Goal: Navigation & Orientation: Find specific page/section

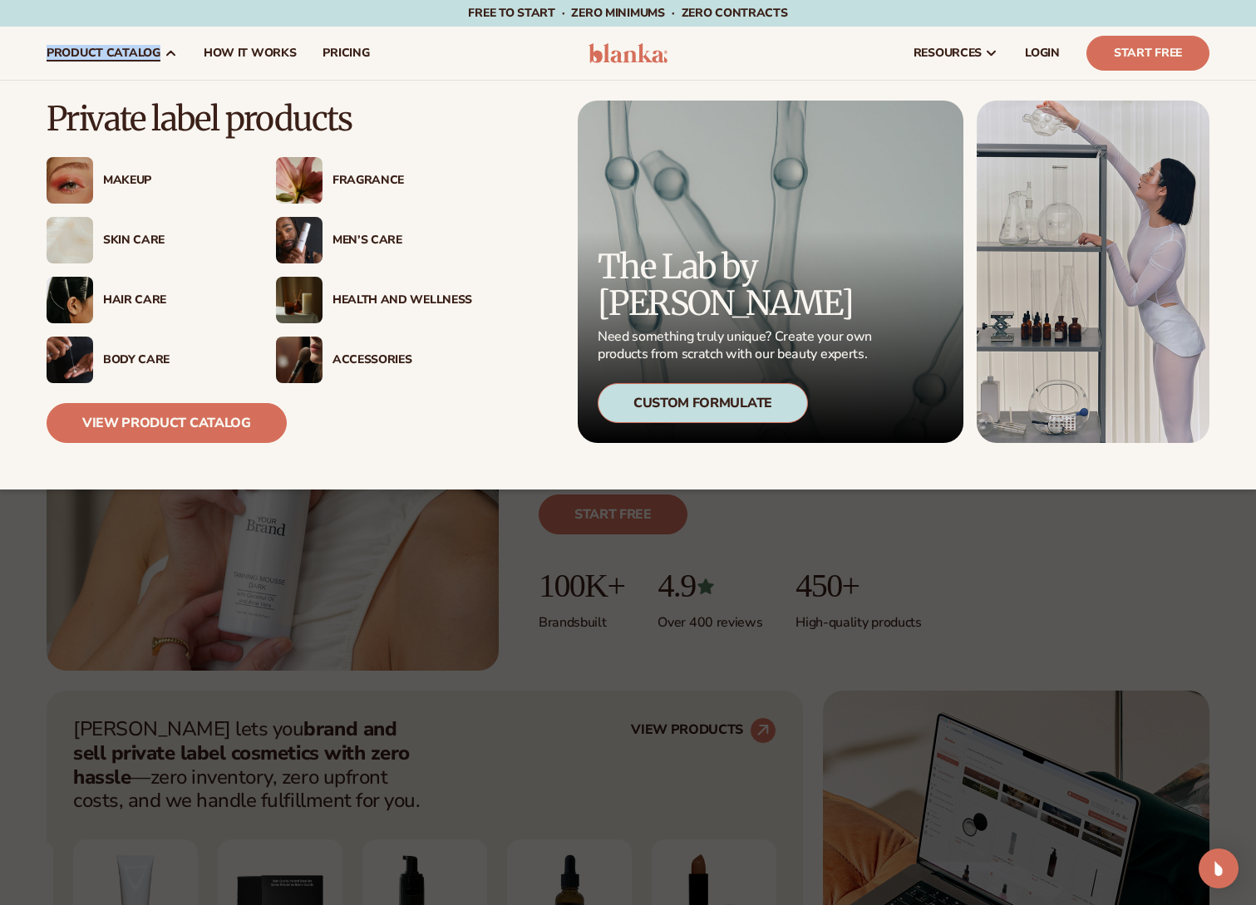
click at [104, 50] on span "product catalog" at bounding box center [104, 53] width 114 height 13
